Goal: Task Accomplishment & Management: Use online tool/utility

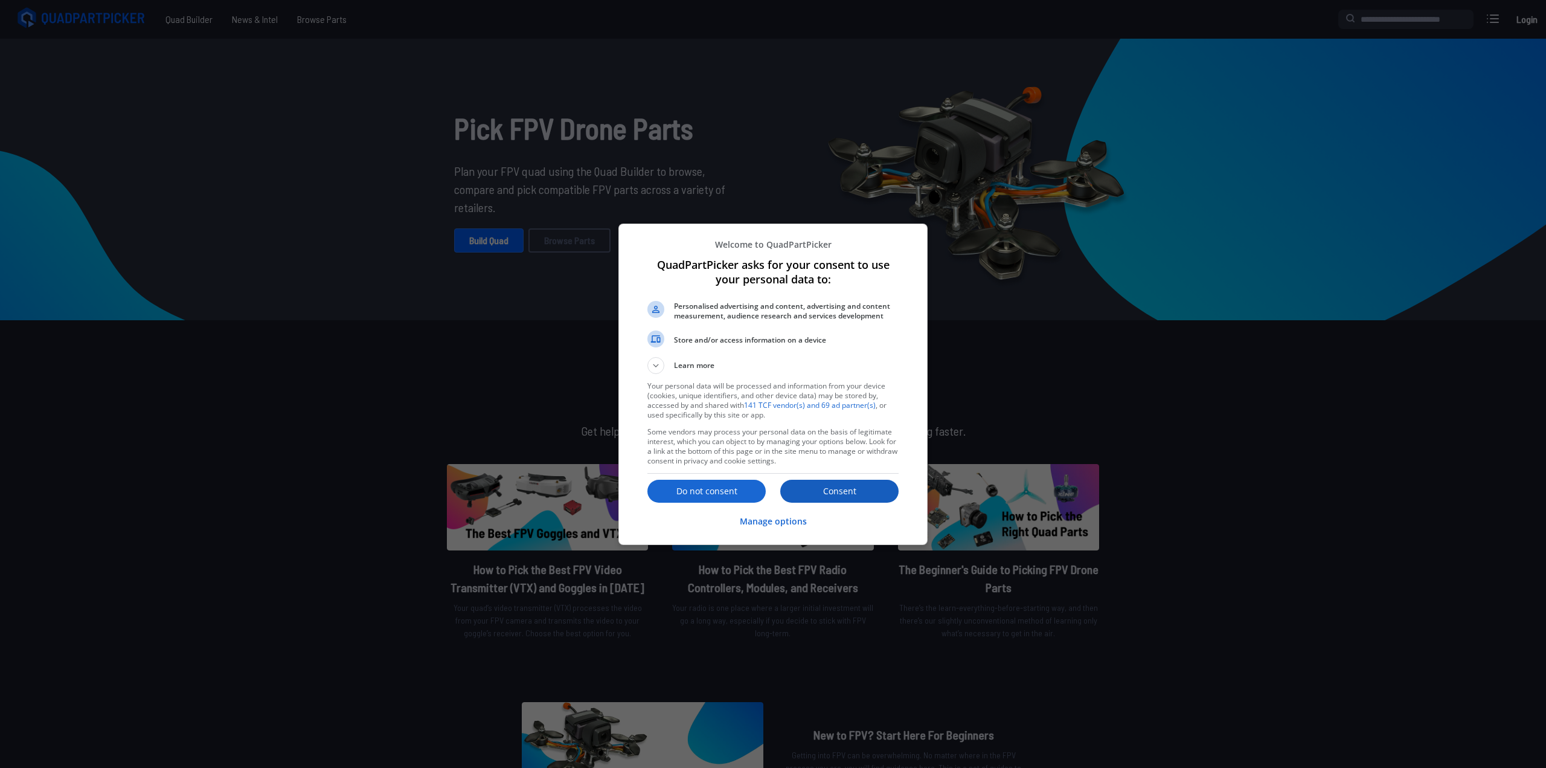
click at [854, 495] on p "Consent" at bounding box center [839, 491] width 118 height 12
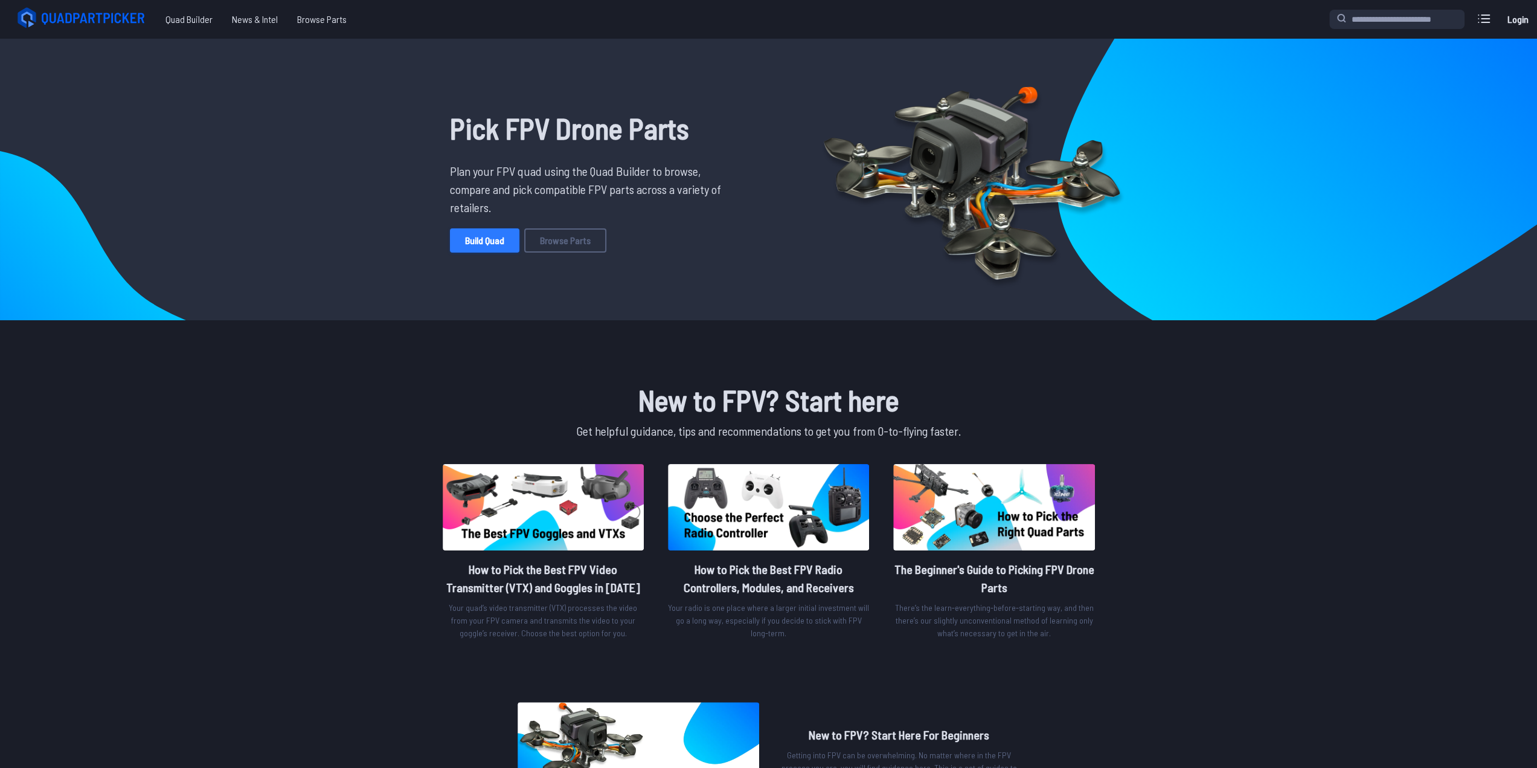
click at [499, 236] on link "Build Quad" at bounding box center [484, 240] width 69 height 24
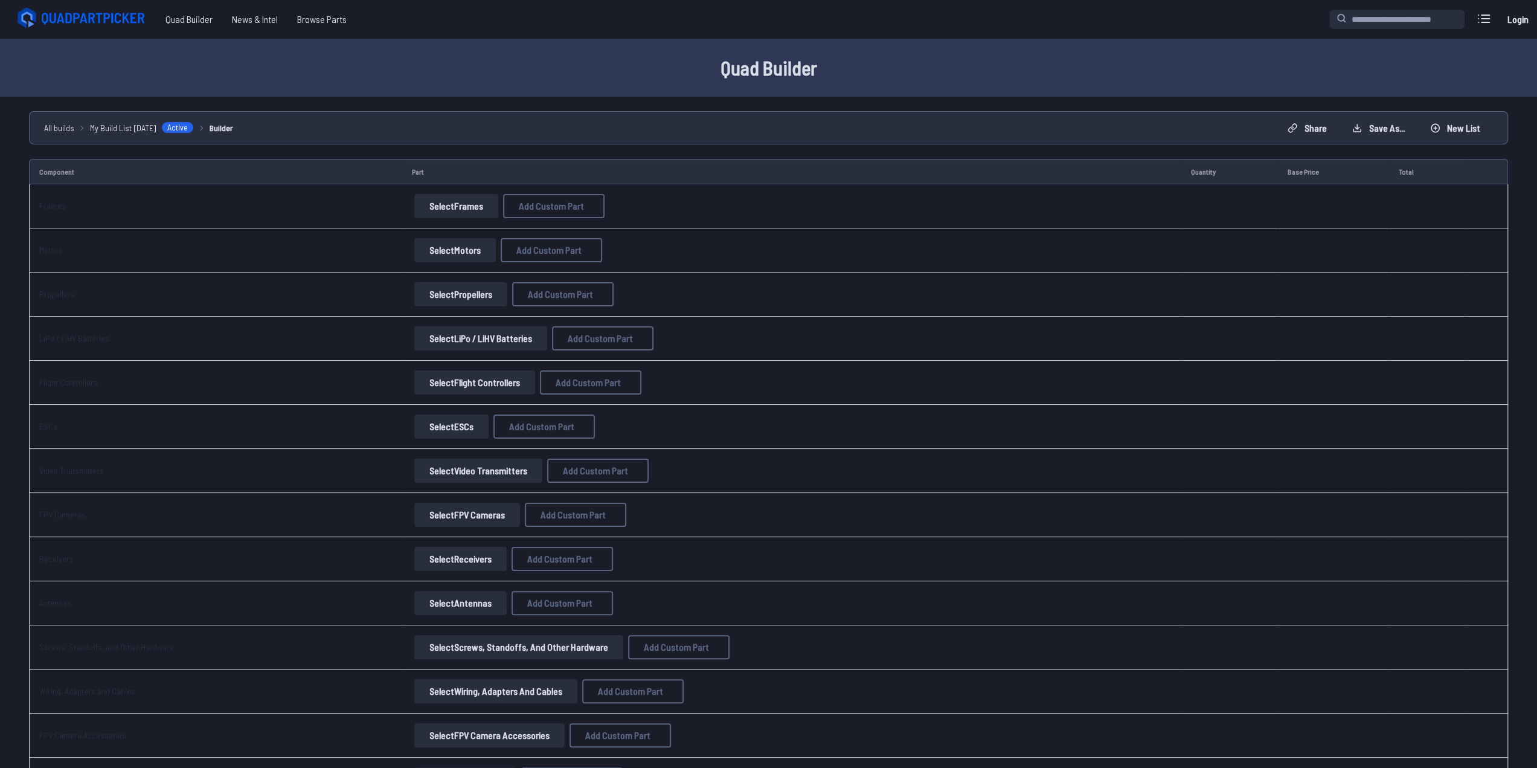
click at [452, 207] on button "Select Frames" at bounding box center [456, 206] width 84 height 24
click at [459, 204] on button "Select Frames" at bounding box center [456, 206] width 84 height 24
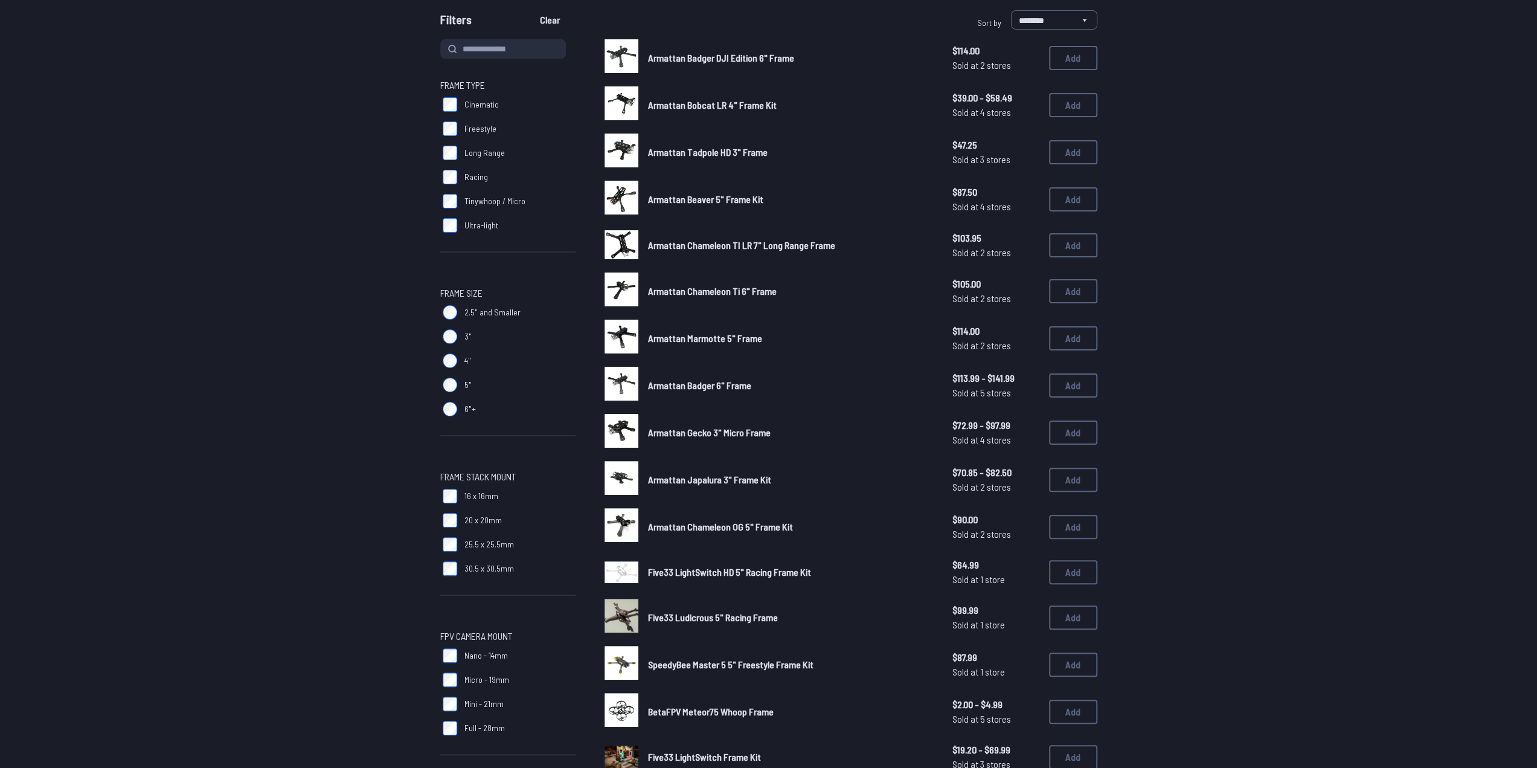
scroll to position [121, 0]
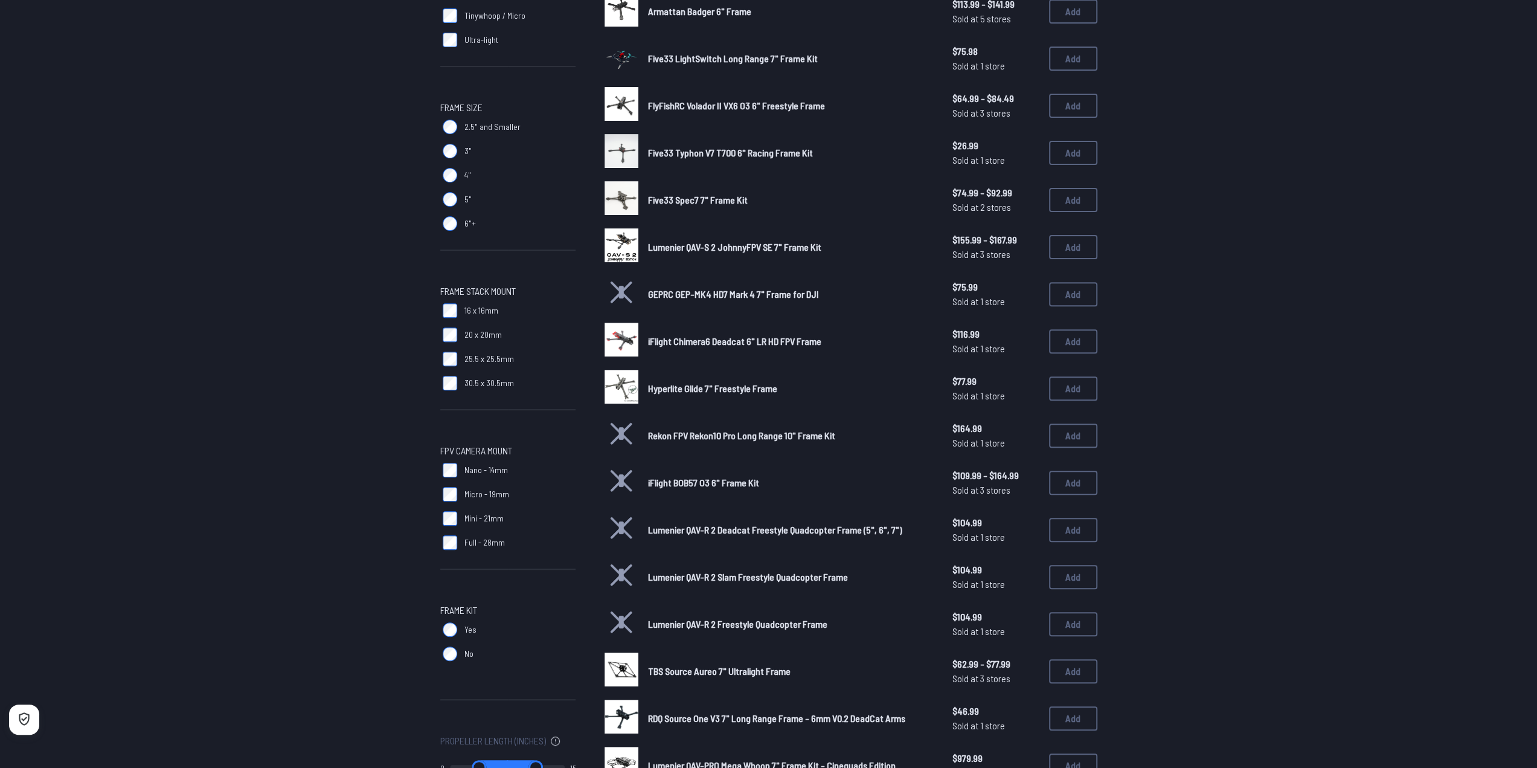
scroll to position [298, 0]
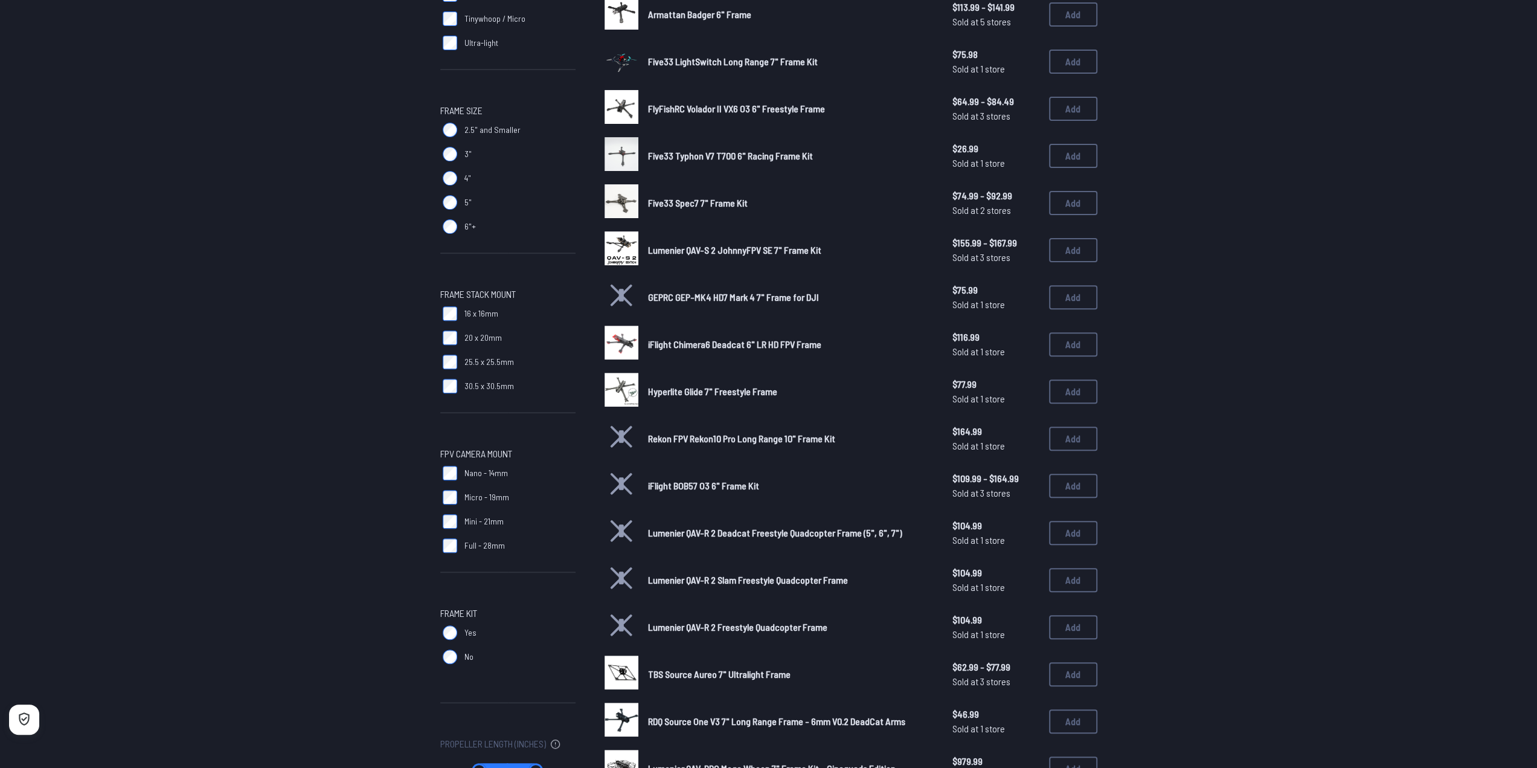
click at [742, 298] on span "GEPRC GEP-MK4 HD7 Mark 4 7" Frame for DJI" at bounding box center [733, 296] width 171 height 11
click at [1066, 300] on button "Add" at bounding box center [1073, 297] width 48 height 24
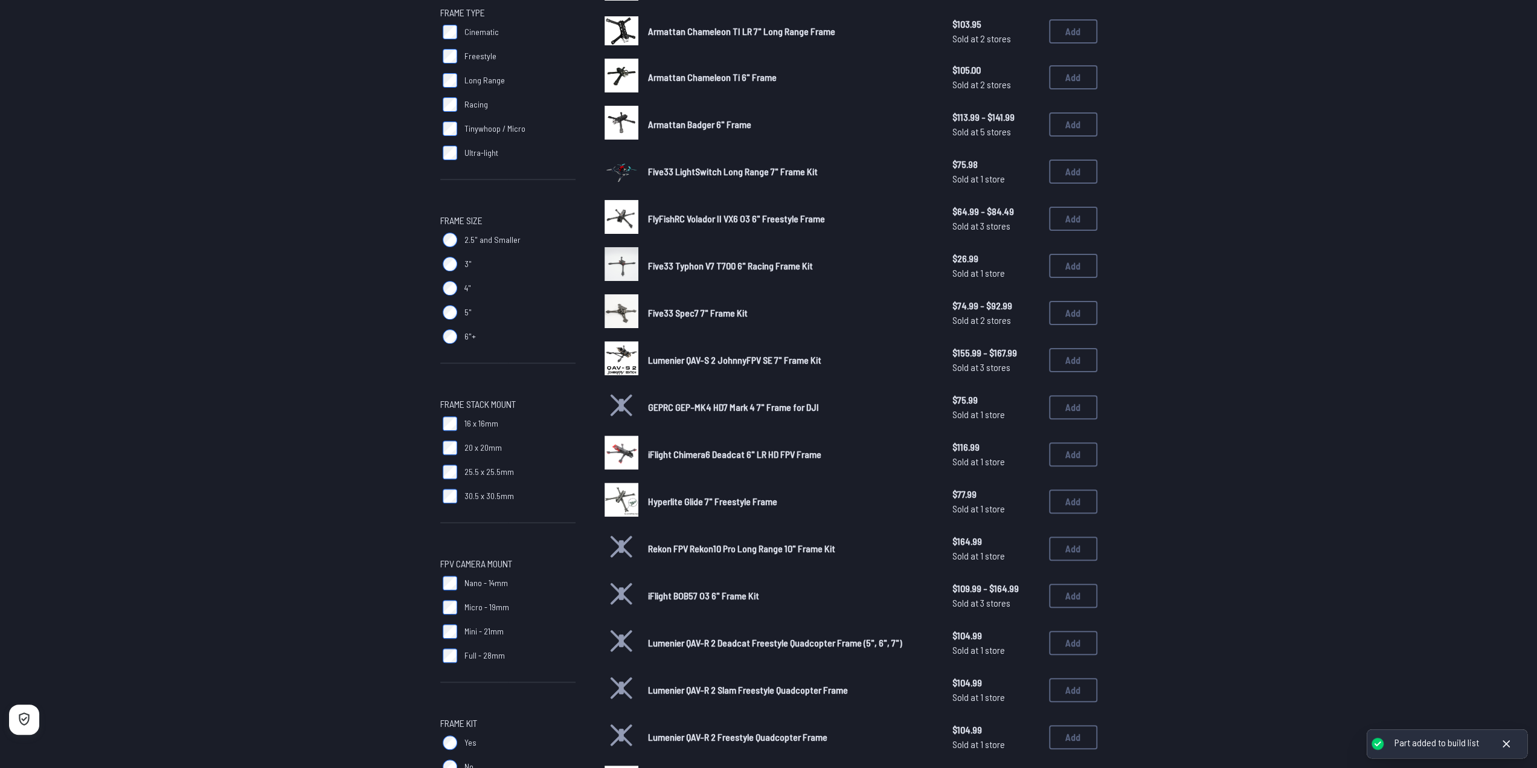
scroll to position [0, 0]
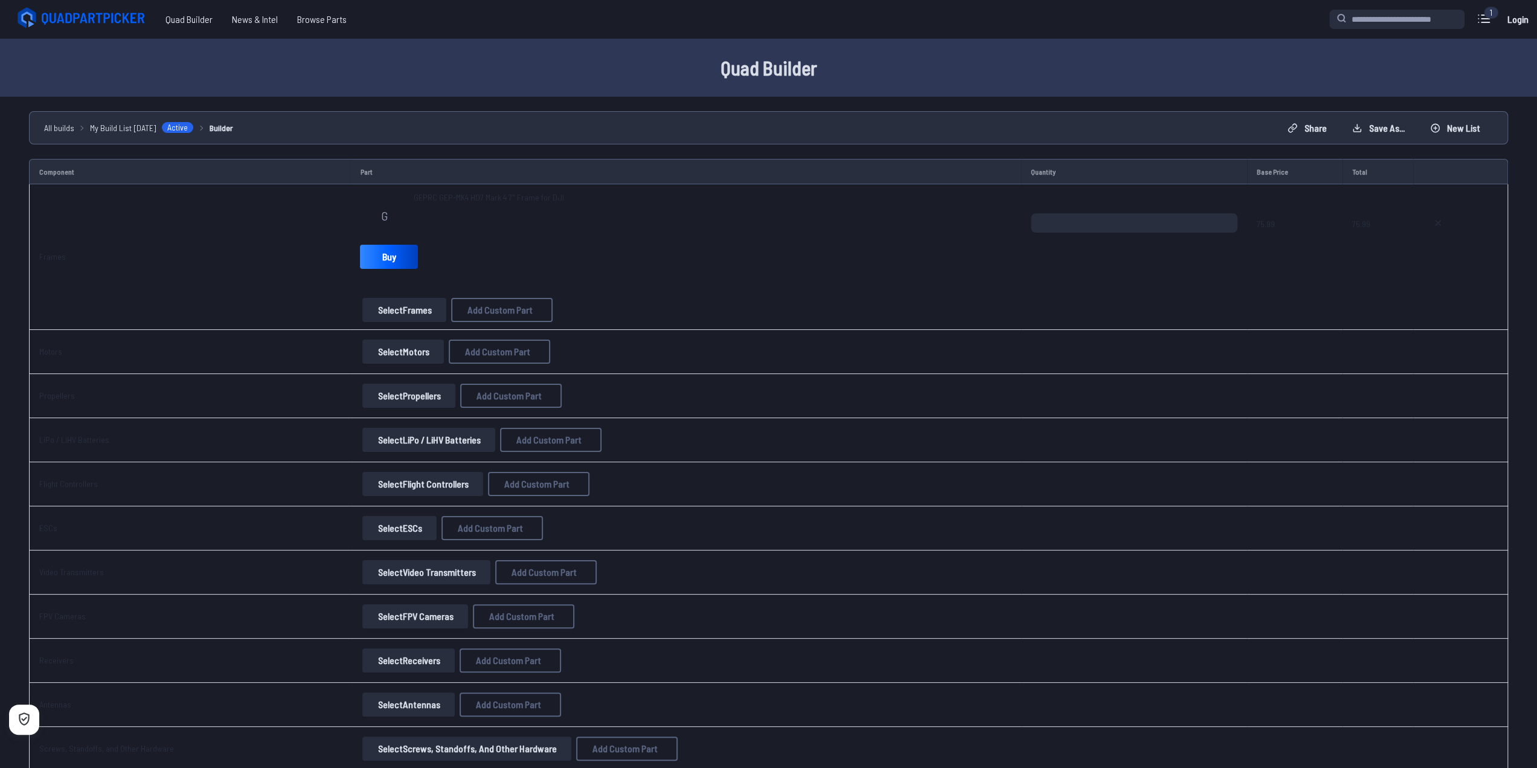
click at [396, 352] on button "Select Motors" at bounding box center [403, 351] width 82 height 24
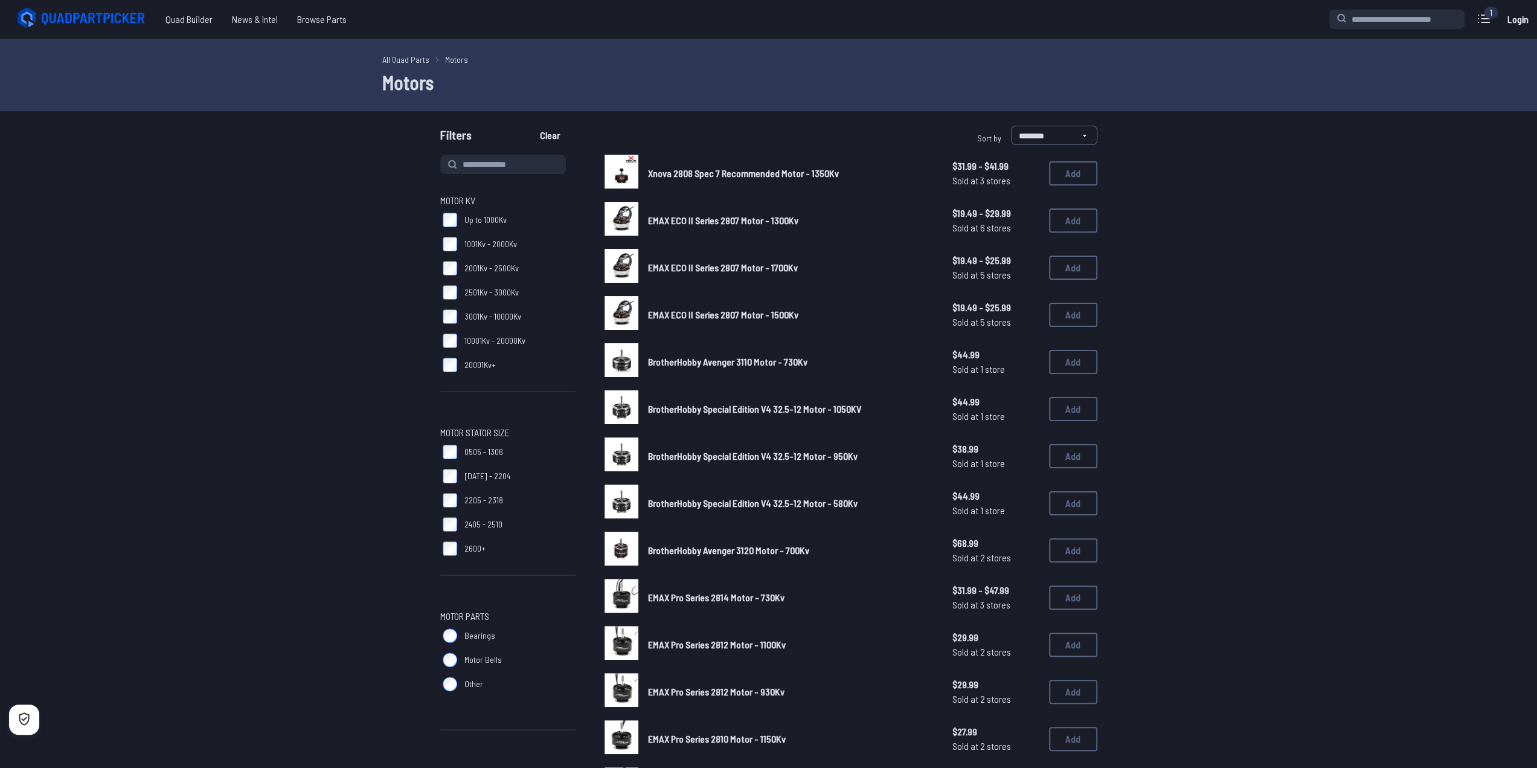
click at [710, 222] on span "EMAX ECO II Series 2807 Motor - 1300Kv" at bounding box center [723, 219] width 150 height 11
click at [1086, 223] on button "Add" at bounding box center [1073, 220] width 48 height 24
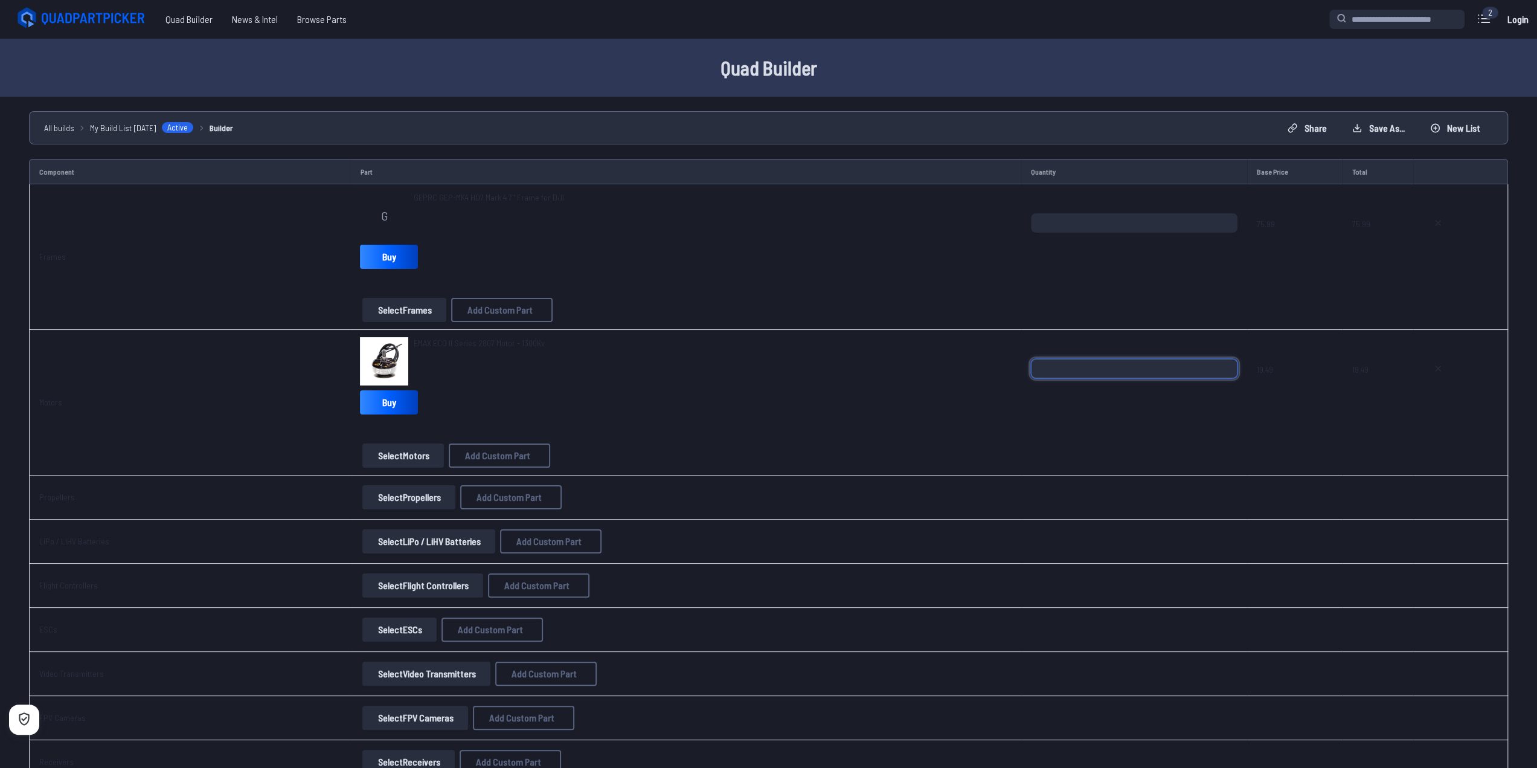
drag, startPoint x: 1005, startPoint y: 367, endPoint x: 924, endPoint y: 365, distance: 81.6
click at [926, 365] on tr "Motors EMAX ECO II Series 2807 Motor - 1300Kv Buy Select Motors Add Custom Part…" at bounding box center [768, 403] width 1479 height 146
click at [931, 358] on div "EMAX ECO II Series 2807 Motor - 1300Kv" at bounding box center [685, 361] width 651 height 48
click at [1212, 352] on td "*" at bounding box center [1134, 403] width 226 height 146
click at [1227, 372] on input "*" at bounding box center [1134, 368] width 207 height 19
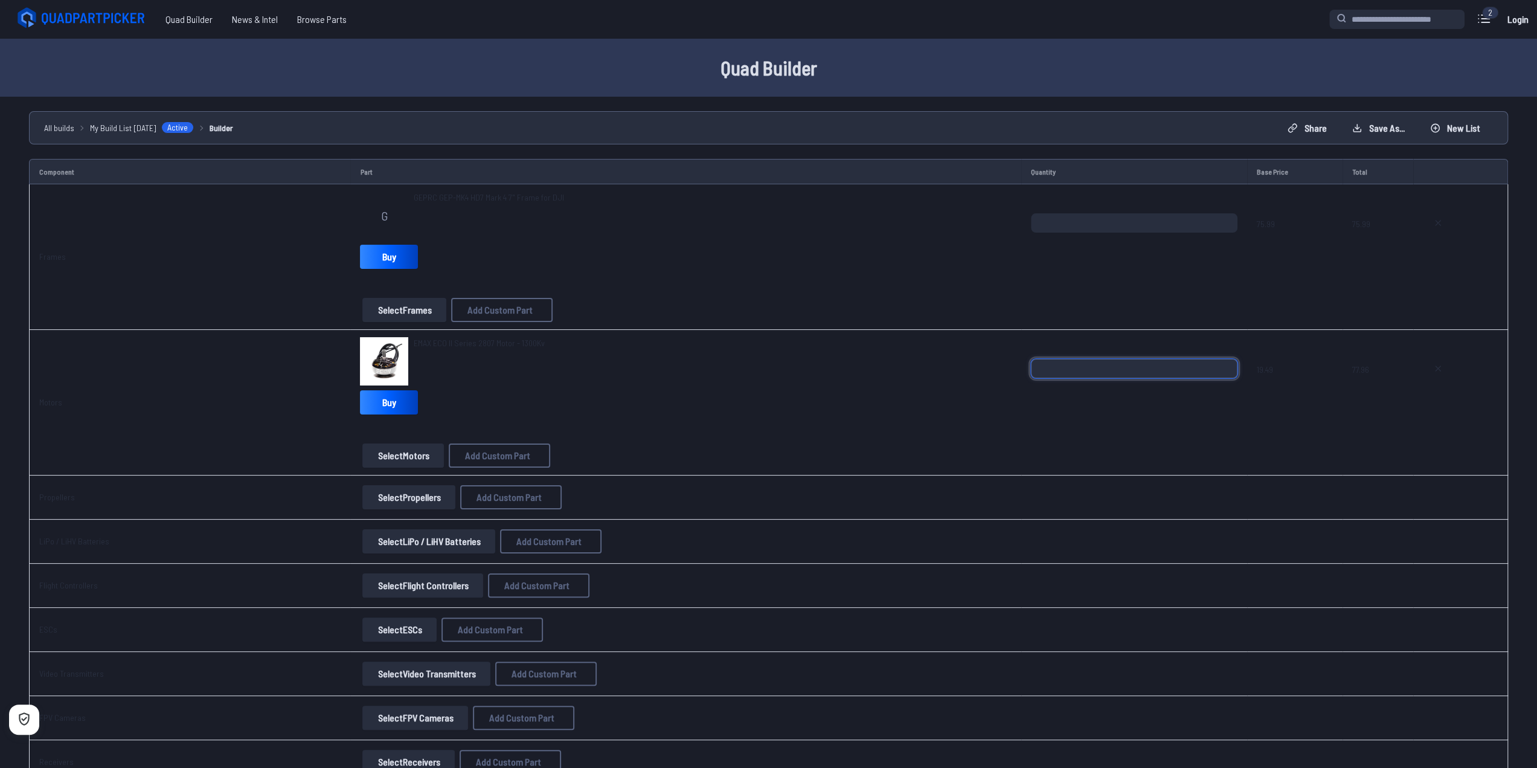
type input "*"
click at [1229, 364] on input "*" at bounding box center [1134, 368] width 207 height 19
click at [822, 405] on div "EMAX ECO II Series 2807 Motor - 1300Kv Buy" at bounding box center [685, 378] width 651 height 82
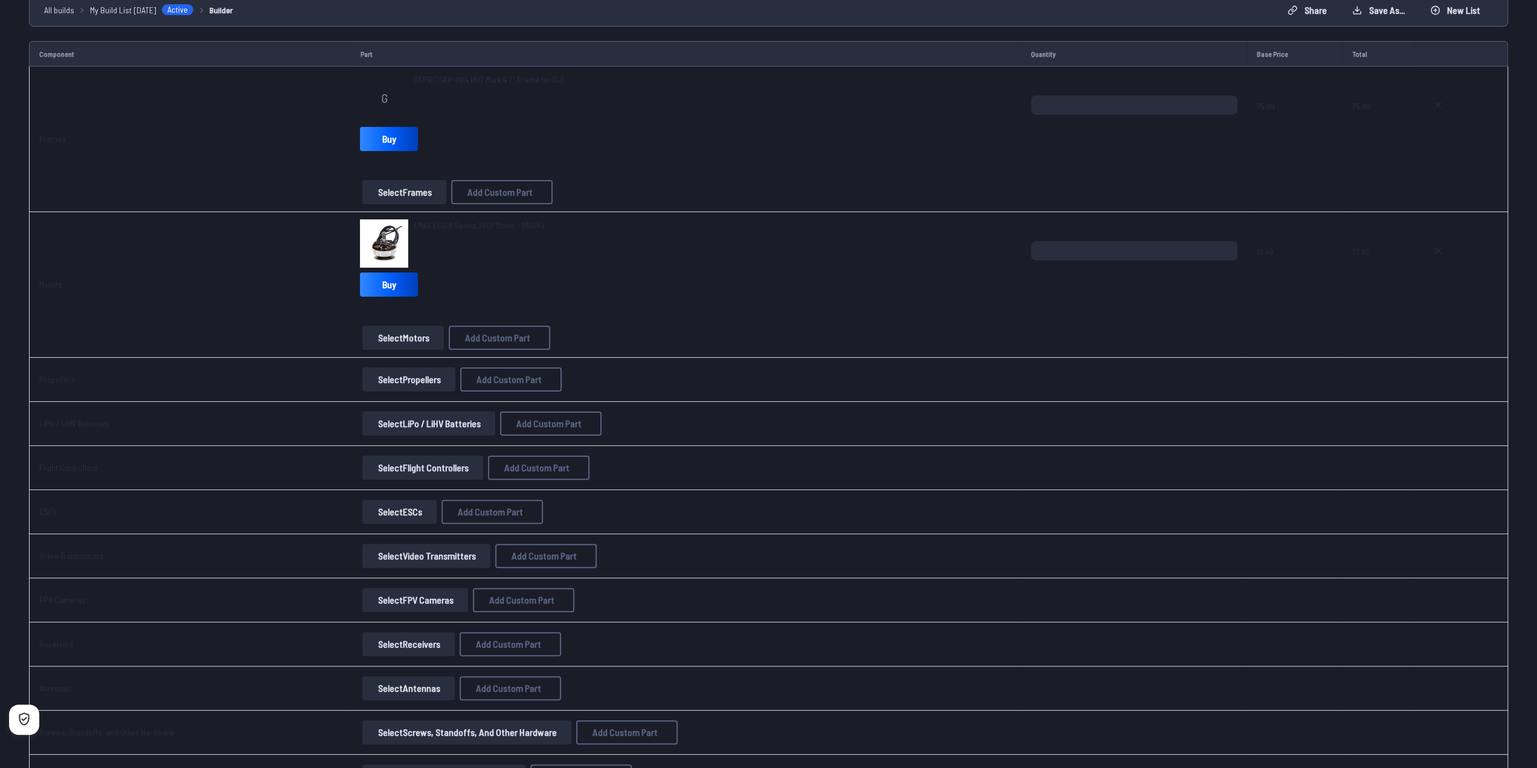
scroll to position [121, 0]
click at [394, 379] on button "Select Propellers" at bounding box center [408, 376] width 93 height 24
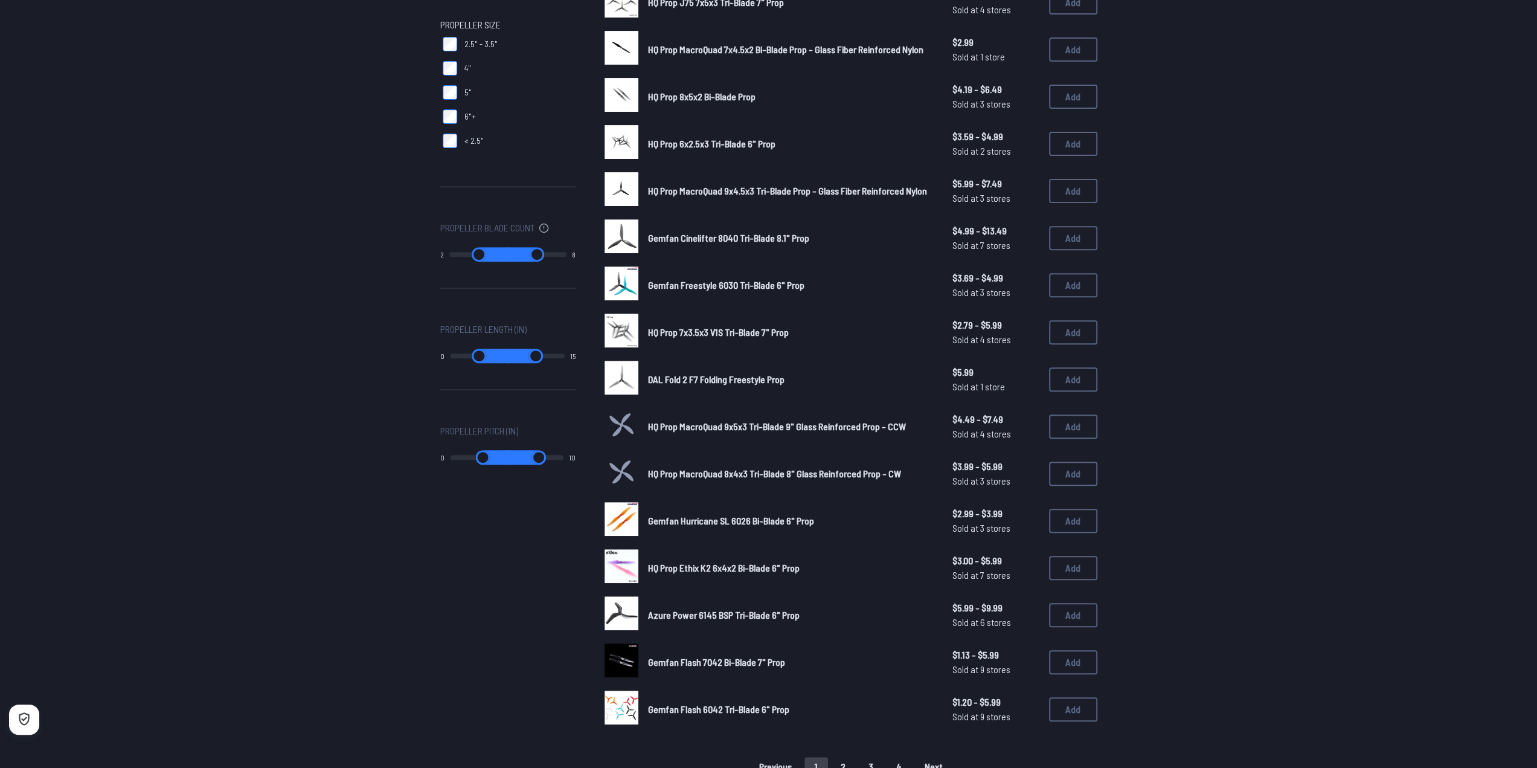
scroll to position [544, 0]
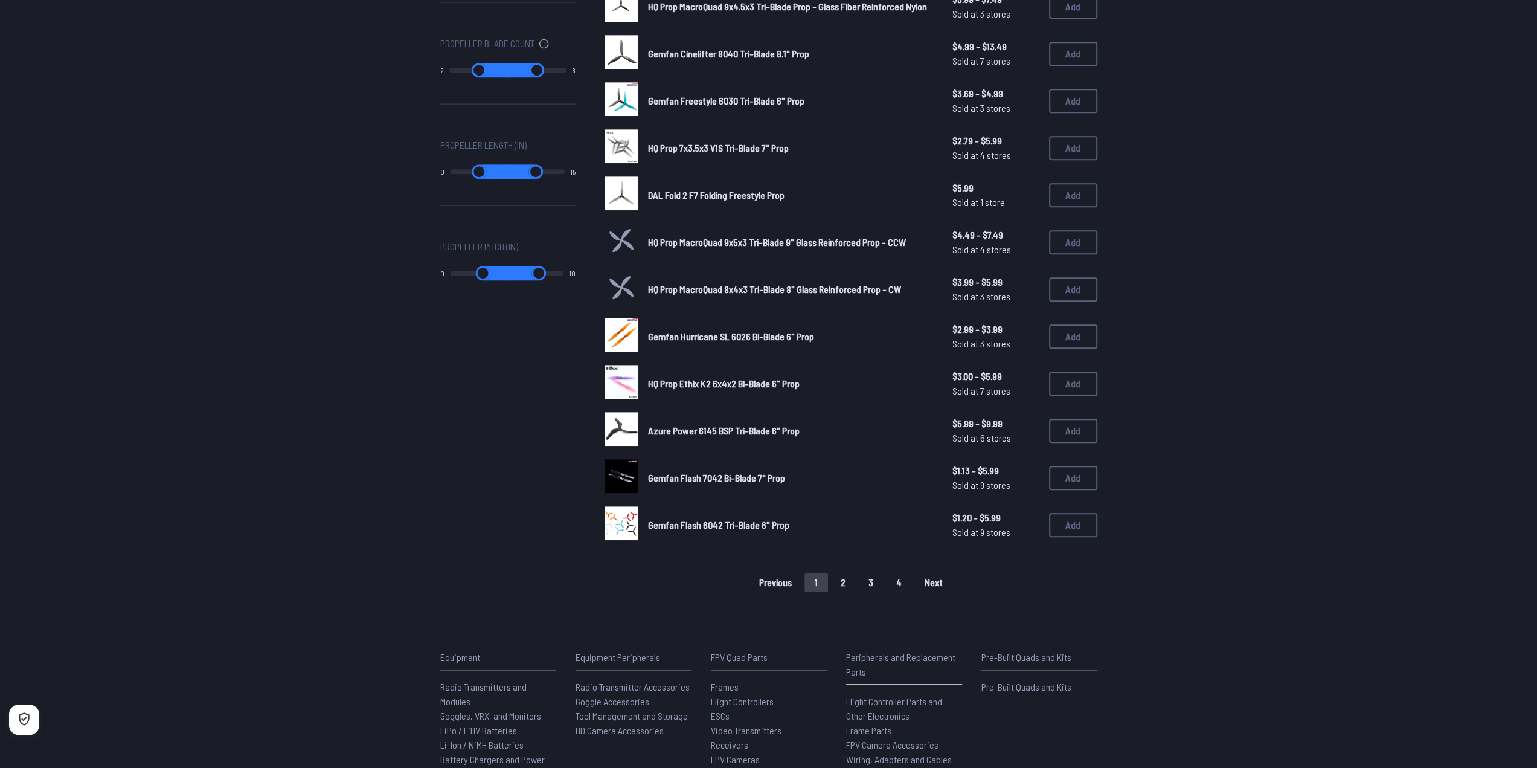
click at [733, 482] on span "Gemfan Flash 7042 Bi-Blade 7" Prop" at bounding box center [716, 477] width 137 height 11
click at [1080, 485] on button "Add" at bounding box center [1073, 478] width 48 height 24
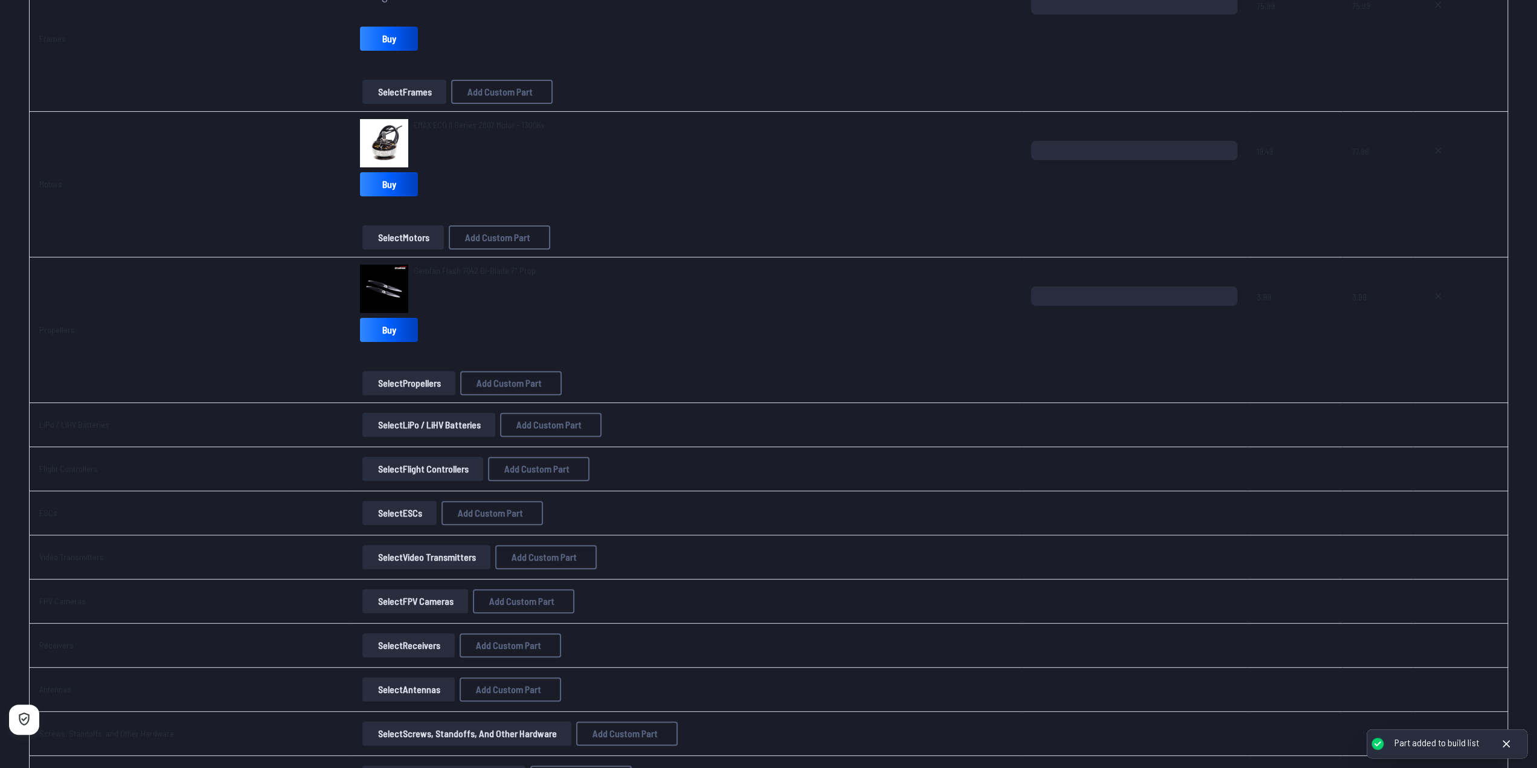
scroll to position [242, 0]
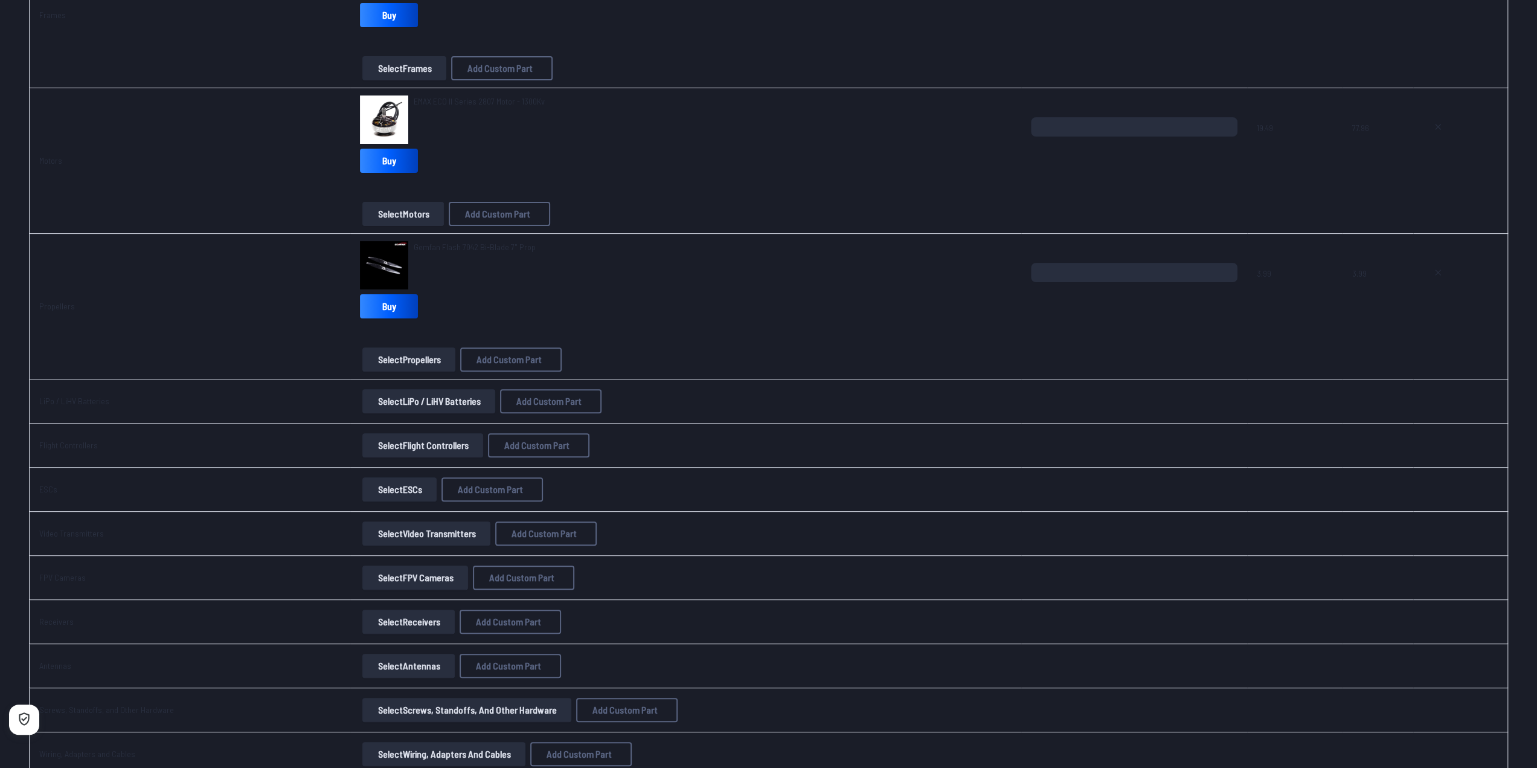
click at [429, 404] on button "Select LiPo / LiHV Batteries" at bounding box center [428, 401] width 133 height 24
click at [418, 403] on button "Select LiPo / LiHV Batteries" at bounding box center [428, 401] width 133 height 24
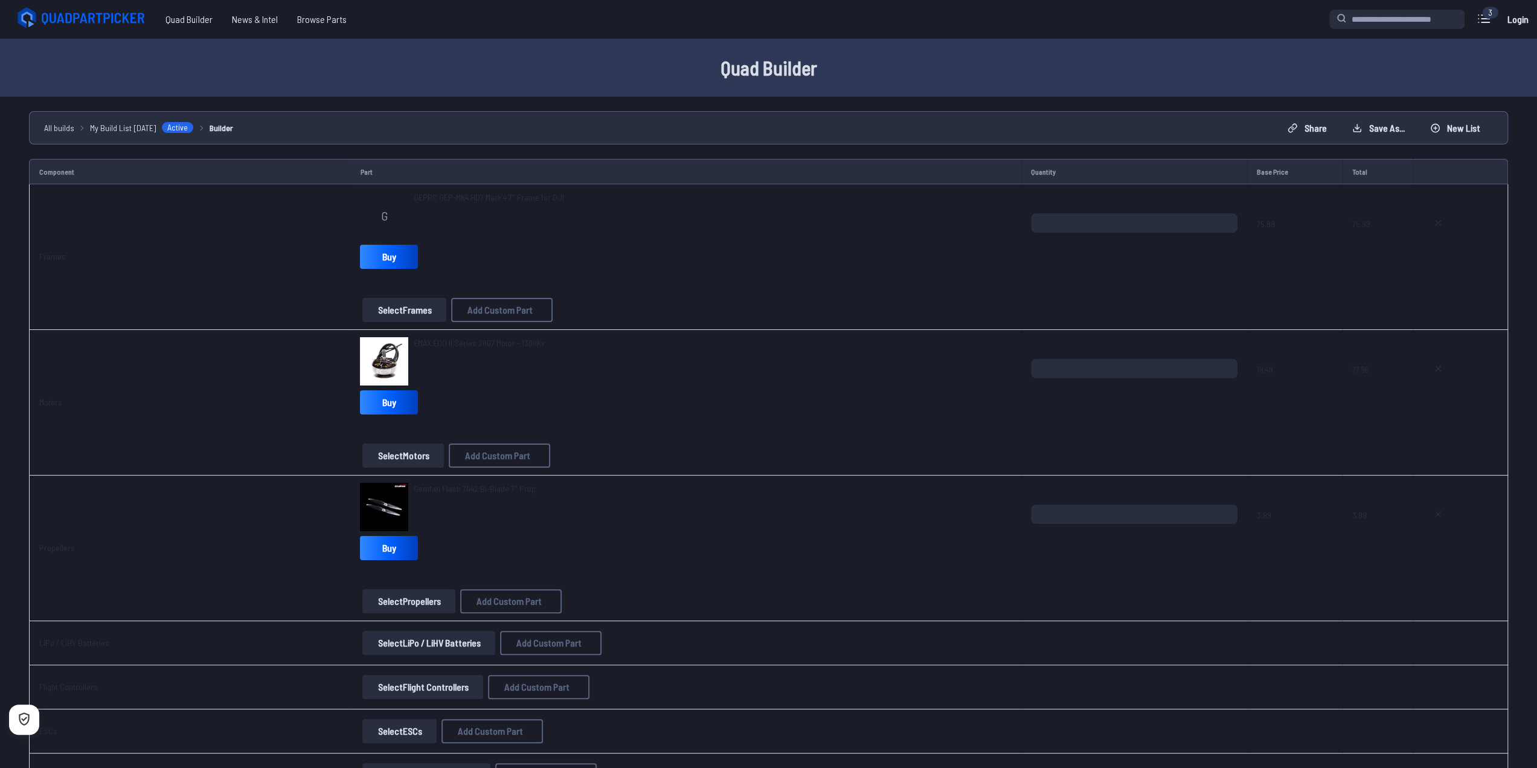
scroll to position [242, 0]
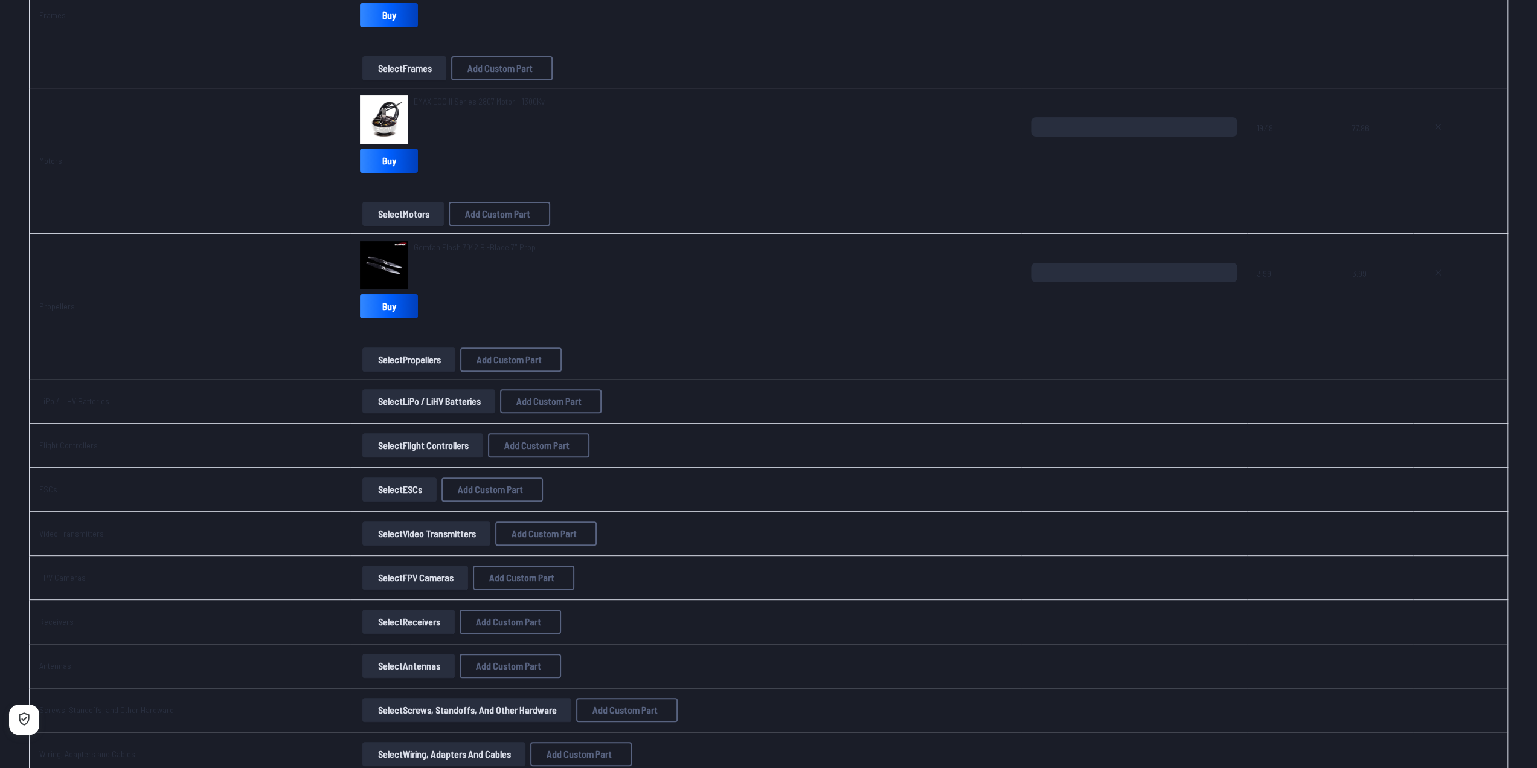
click at [412, 444] on button "Select Flight Controllers" at bounding box center [422, 445] width 121 height 24
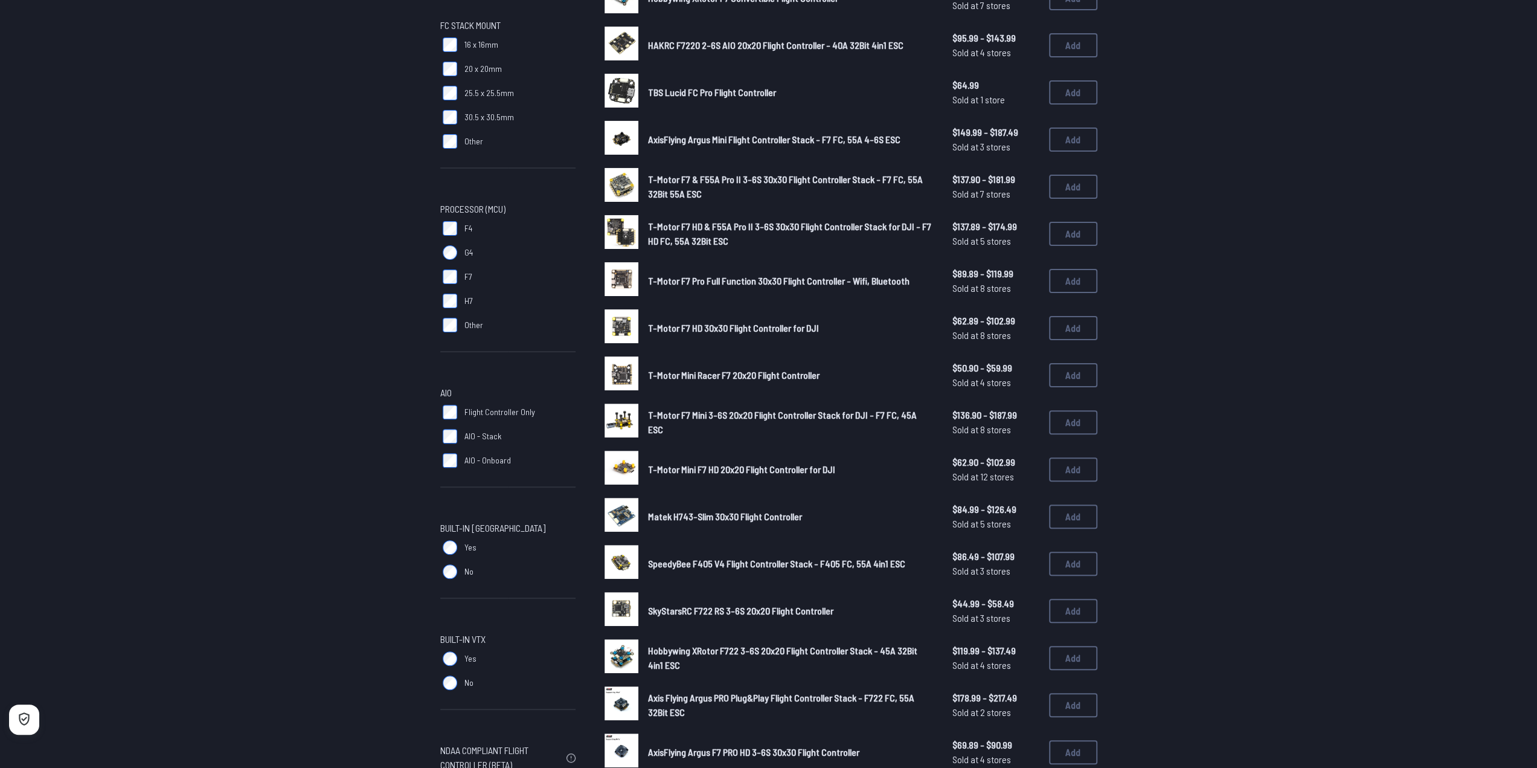
scroll to position [362, 0]
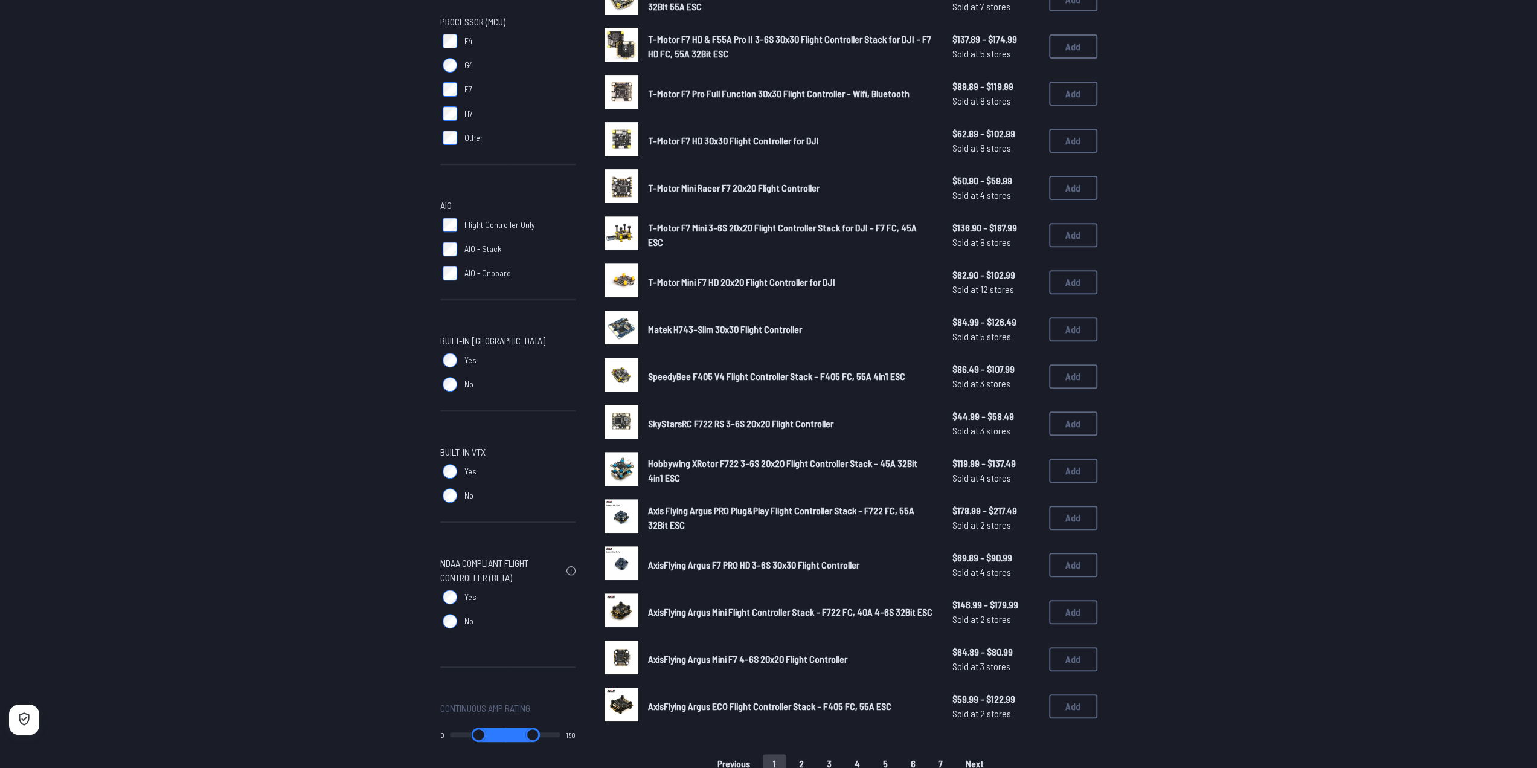
drag, startPoint x: 179, startPoint y: 218, endPoint x: 187, endPoint y: 223, distance: 9.2
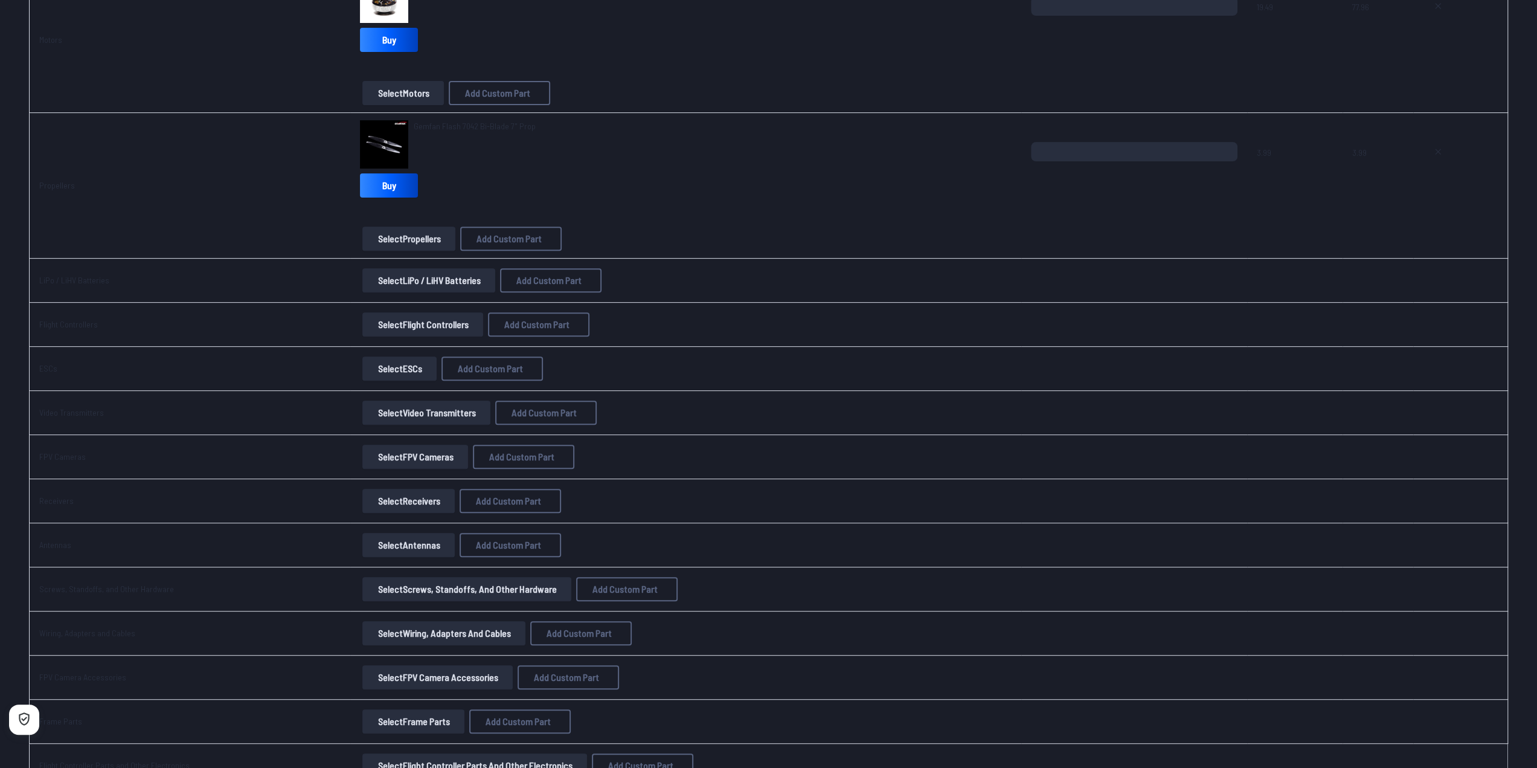
scroll to position [242, 0]
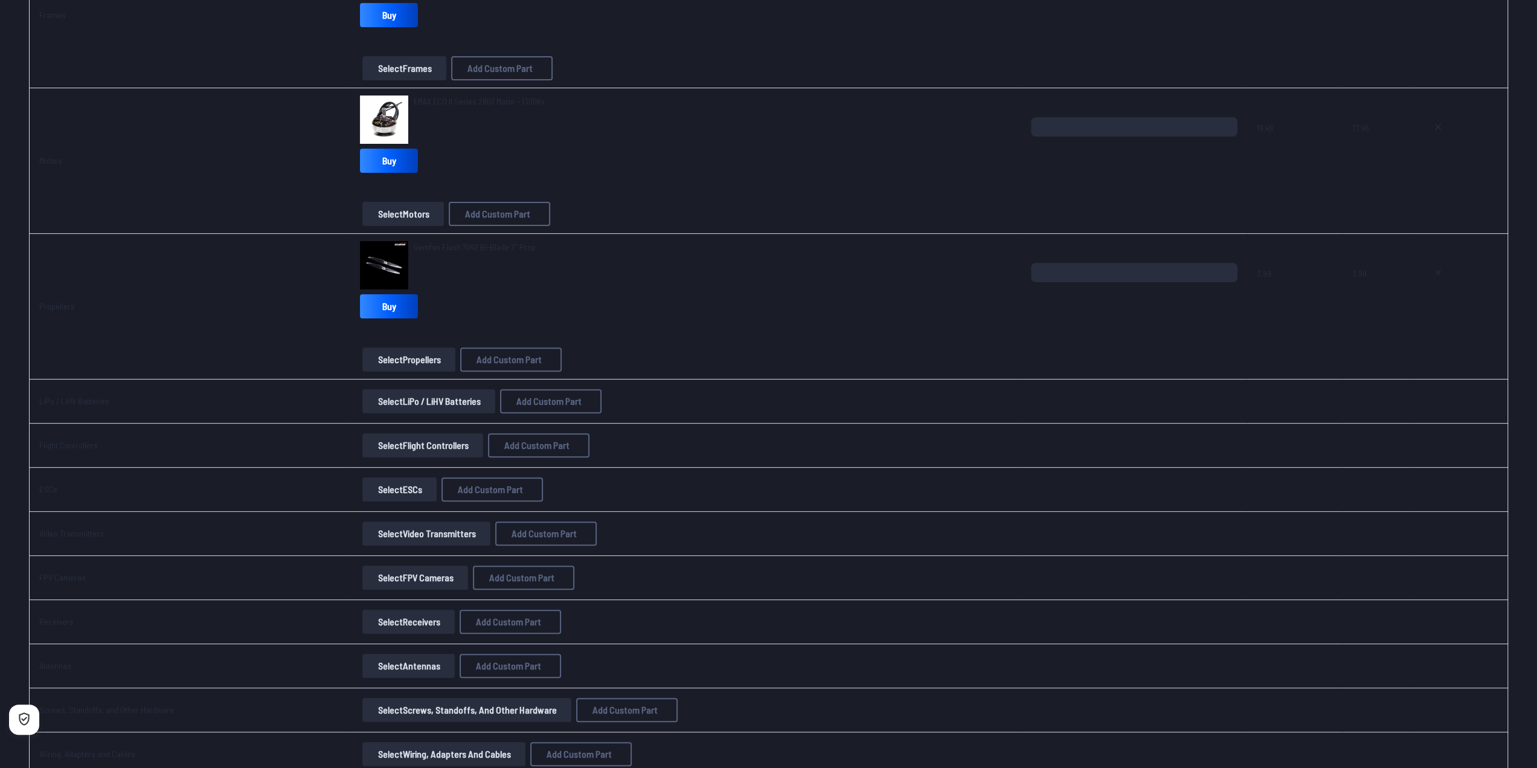
click at [398, 492] on button "Select ESCs" at bounding box center [399, 489] width 74 height 24
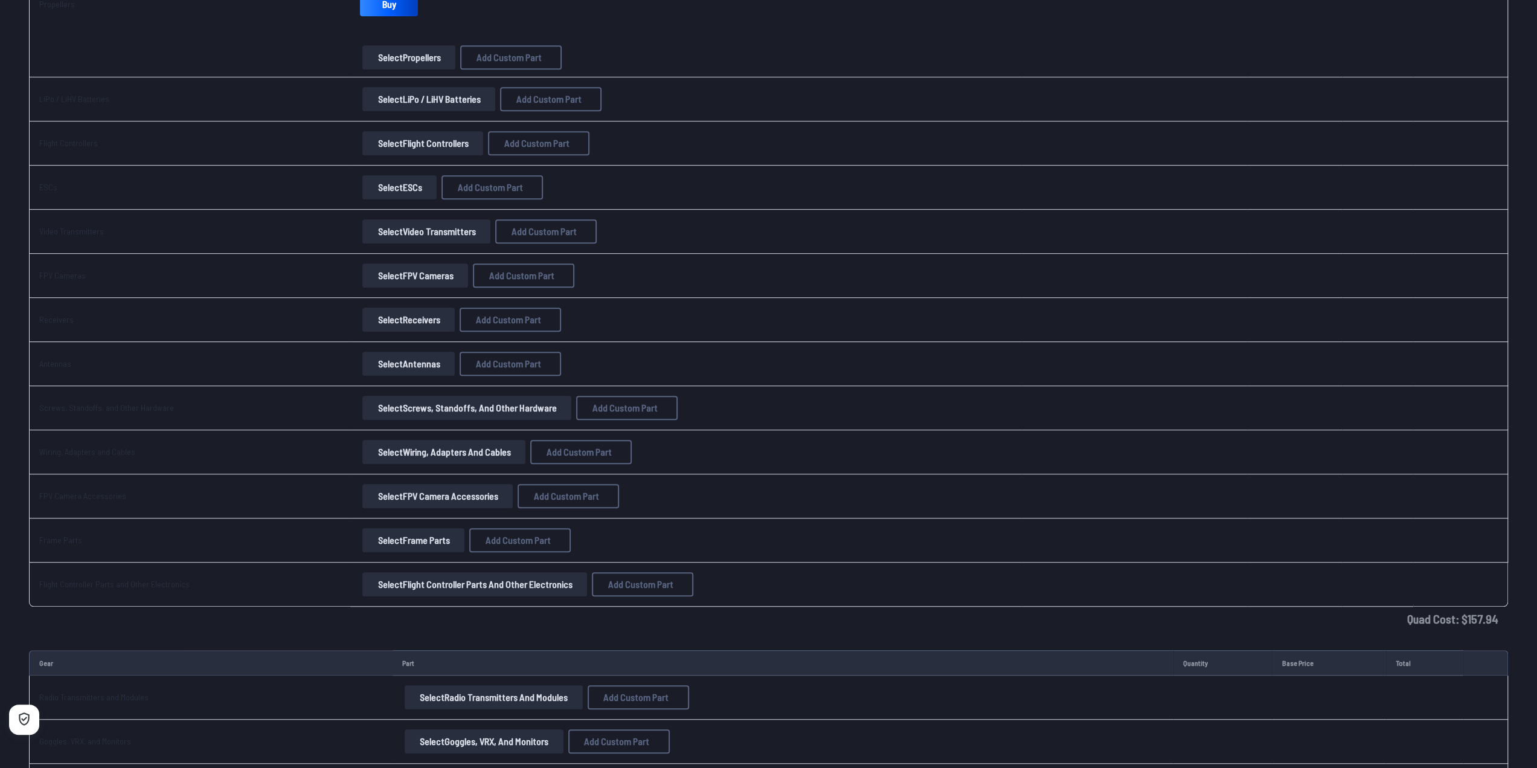
scroll to position [121, 0]
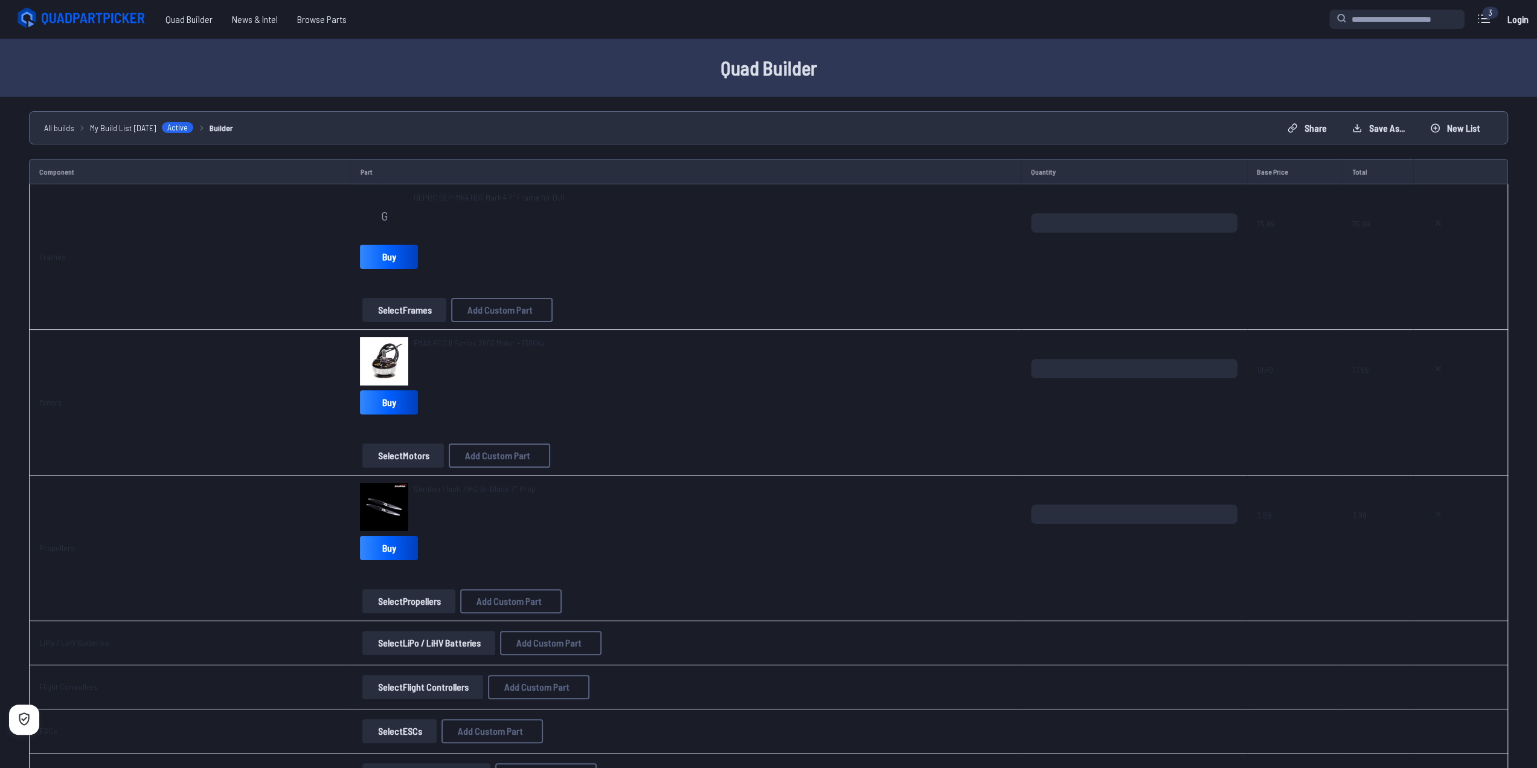
drag, startPoint x: 327, startPoint y: 167, endPoint x: 324, endPoint y: 161, distance: 6.5
